Goal: Information Seeking & Learning: Understand process/instructions

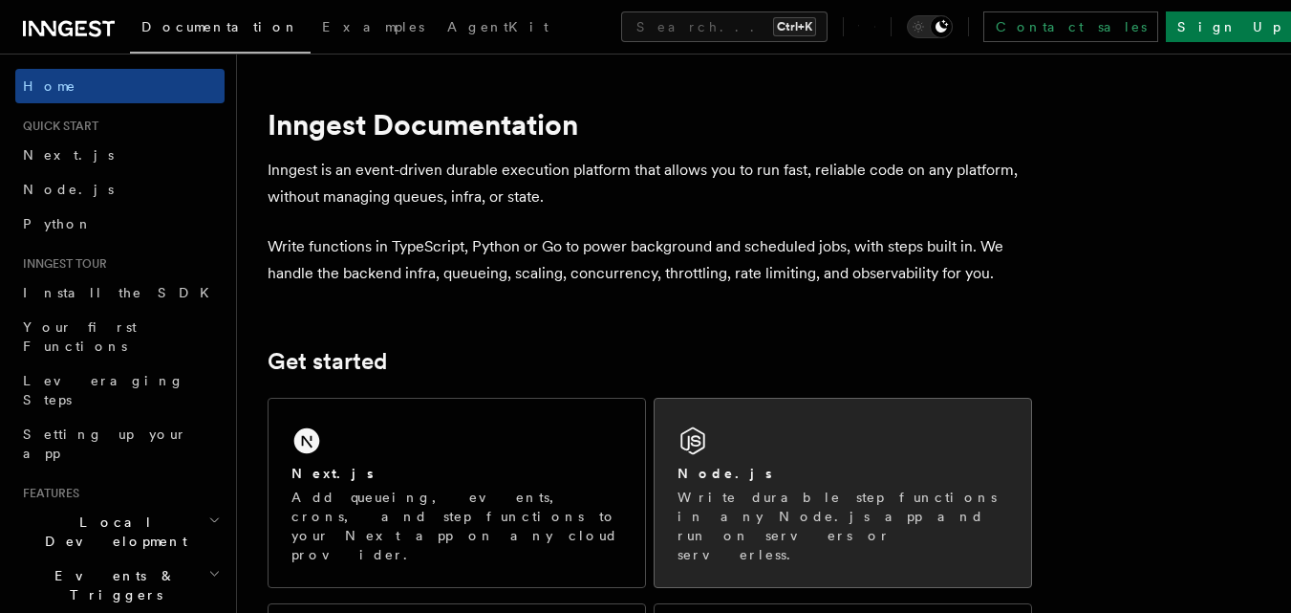
click at [750, 426] on div "Node.js Write durable step functions in any Node.js app and run on servers or s…" at bounding box center [843, 493] width 377 height 188
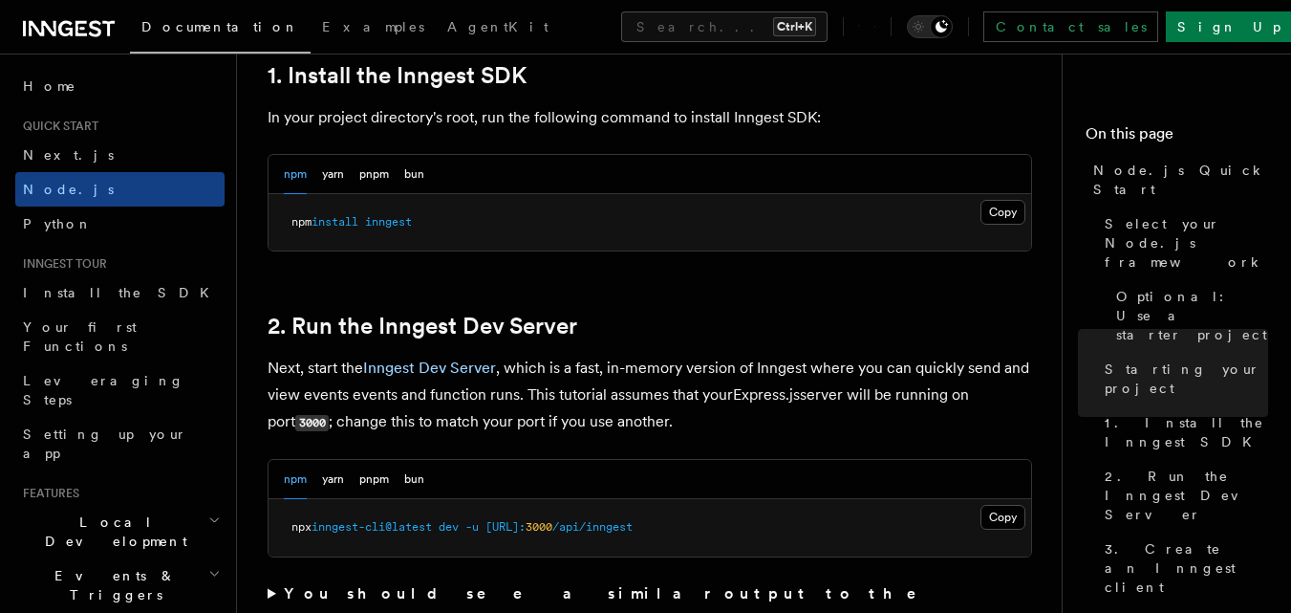
scroll to position [1261, 0]
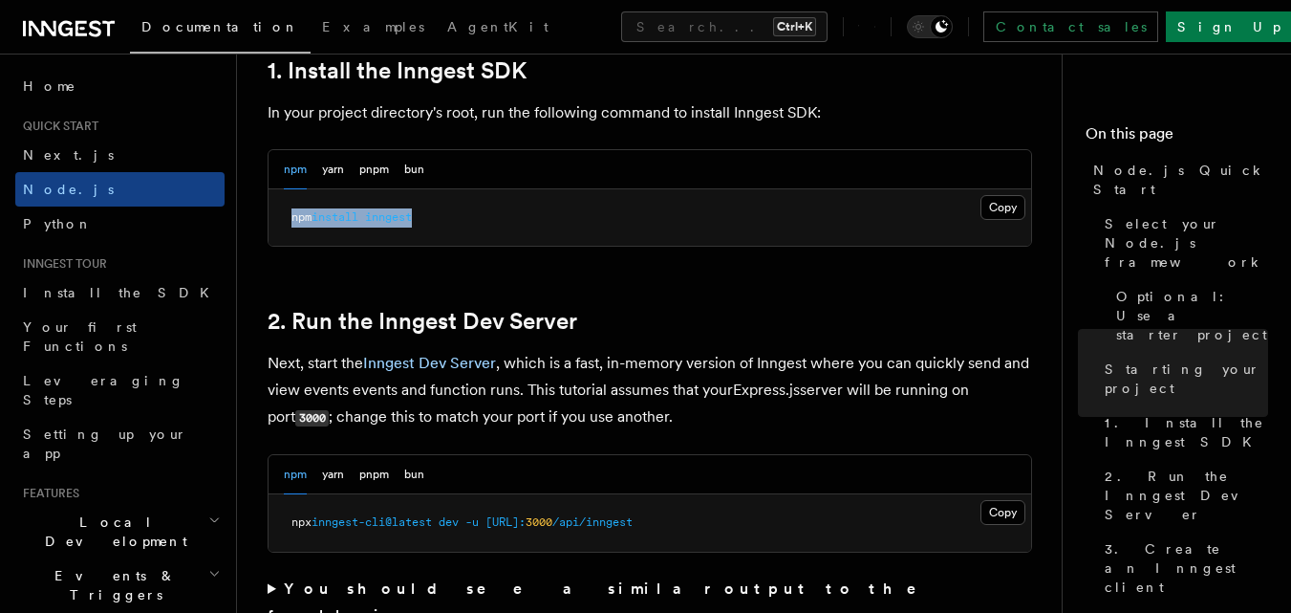
drag, startPoint x: 291, startPoint y: 215, endPoint x: 427, endPoint y: 213, distance: 135.7
click at [427, 213] on pre "npm install inngest" at bounding box center [650, 217] width 763 height 57
copy span "npm install inngest"
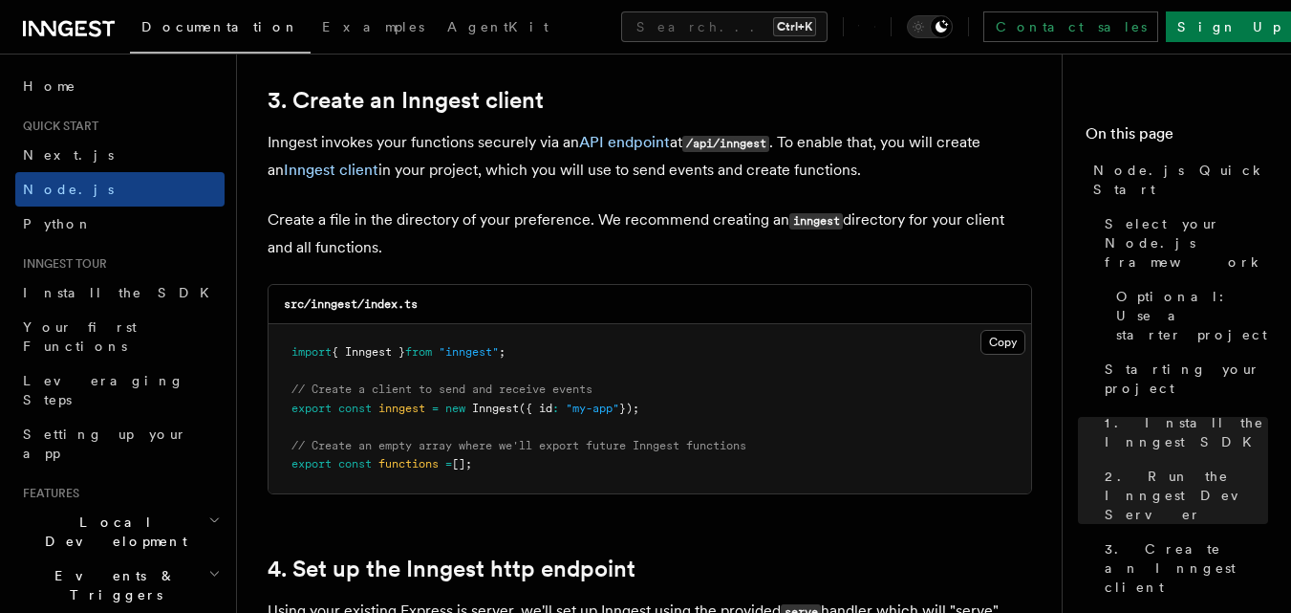
scroll to position [2421, 0]
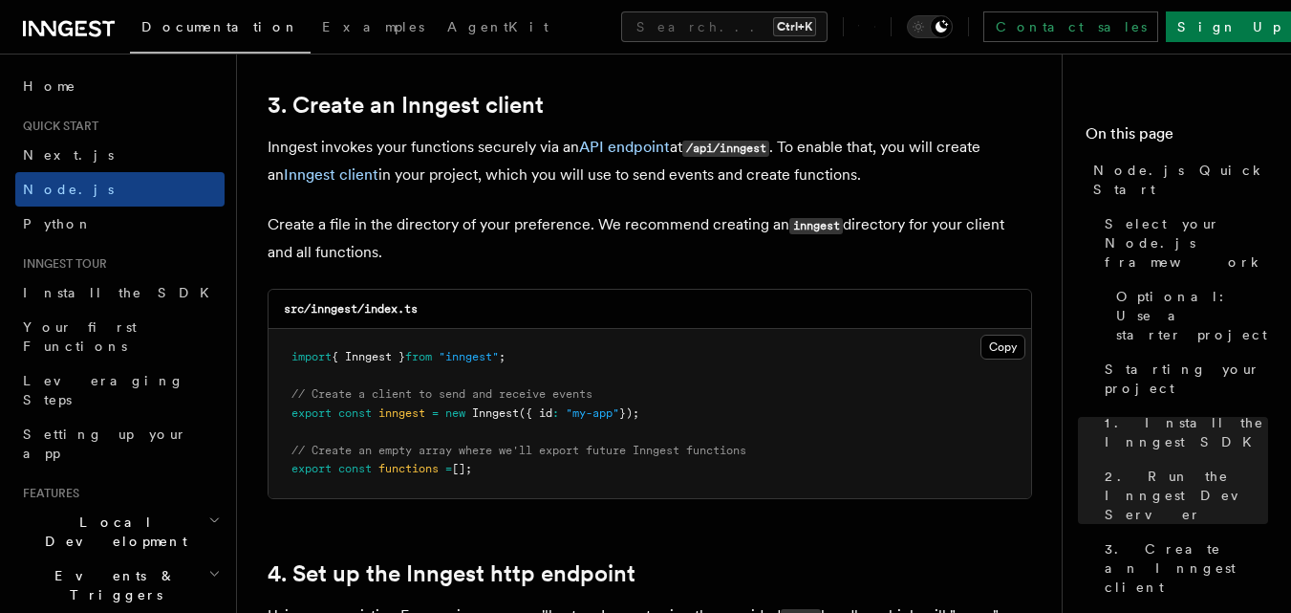
drag, startPoint x: 291, startPoint y: 354, endPoint x: 545, endPoint y: 464, distance: 276.4
click at [545, 464] on pre "import { Inngest } from "inngest" ; // Create a client to send and receive even…" at bounding box center [650, 413] width 763 height 169
copy code "import { Inngest } from "inngest" ; // Create a client to send and receive even…"
click at [641, 485] on pre "import { Inngest } from "inngest" ; // Create a client to send and receive even…" at bounding box center [650, 413] width 763 height 169
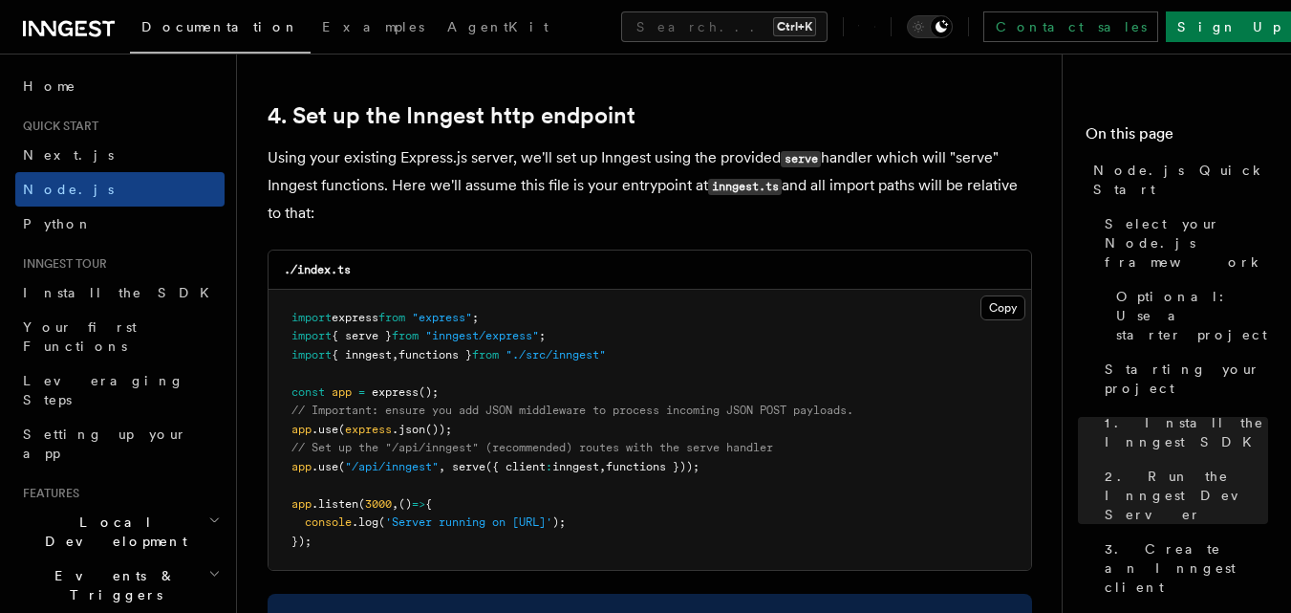
scroll to position [2879, 0]
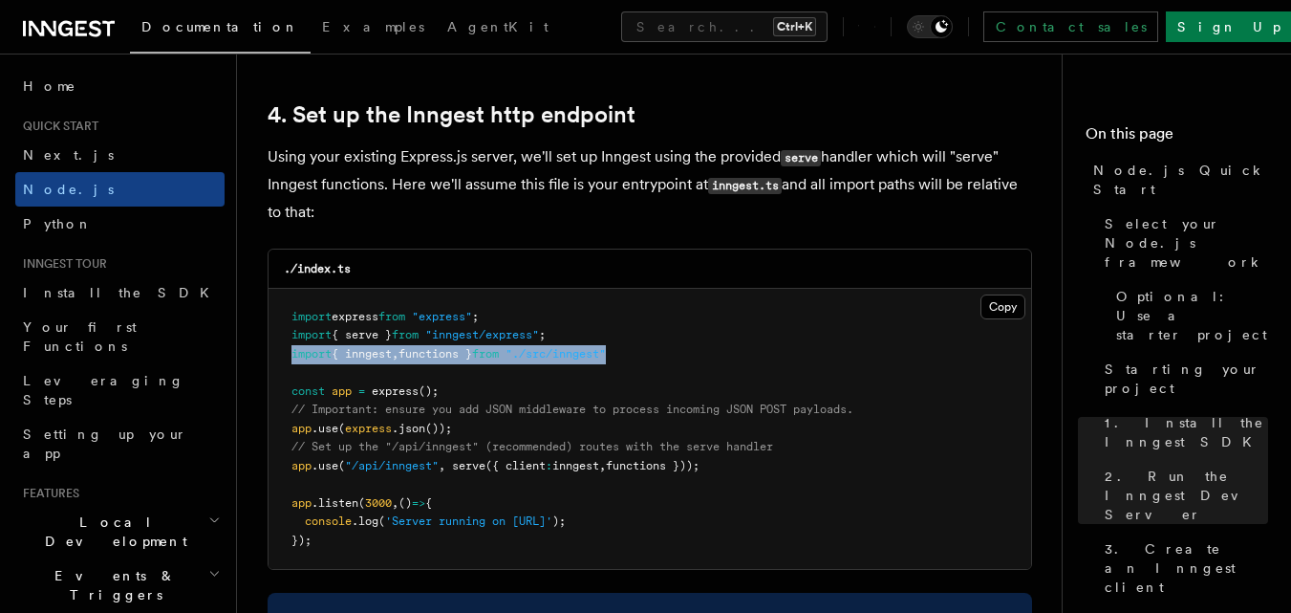
drag, startPoint x: 292, startPoint y: 353, endPoint x: 647, endPoint y: 352, distance: 354.5
click at [647, 352] on pre "import express from "express" ; import { serve } from "inngest/express" ; impor…" at bounding box center [650, 429] width 763 height 281
click at [683, 348] on pre "import express from "express" ; import { serve } from "inngest/express" ; impor…" at bounding box center [650, 429] width 763 height 281
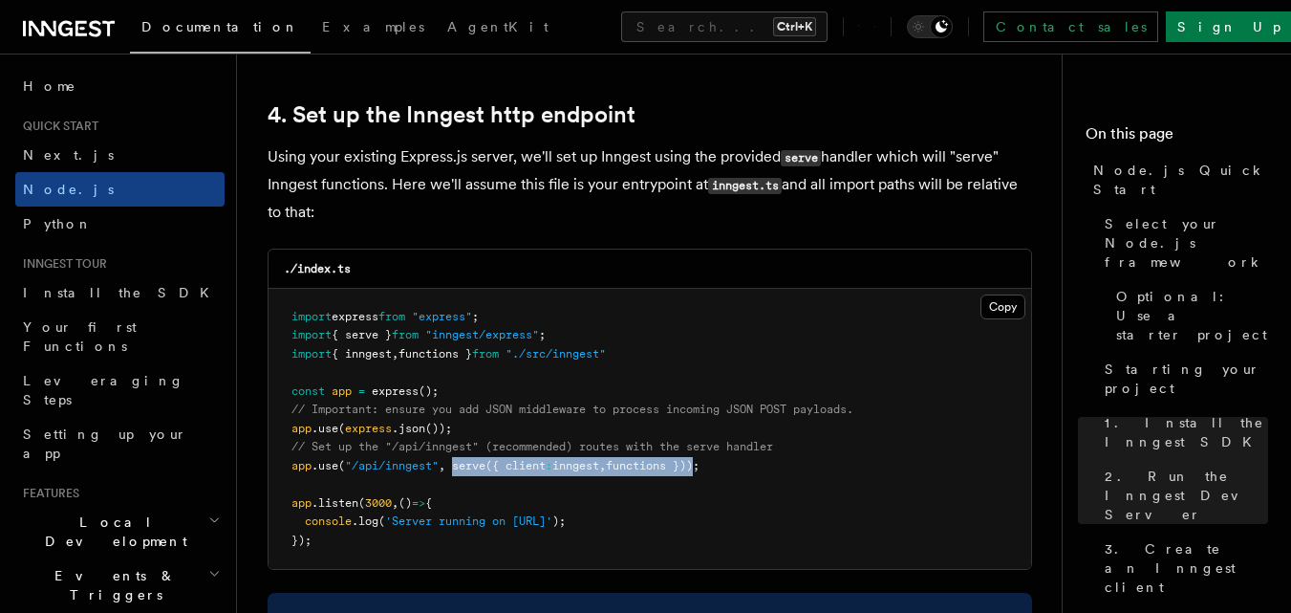
drag, startPoint x: 455, startPoint y: 464, endPoint x: 711, endPoint y: 464, distance: 256.1
click at [700, 464] on span "app .use ( "/api/inngest" , serve ({ client : inngest , functions }));" at bounding box center [495, 465] width 408 height 13
copy span "serve ({ client : inngest , functions })"
